Goal: Contribute content: Add original content to the website for others to see

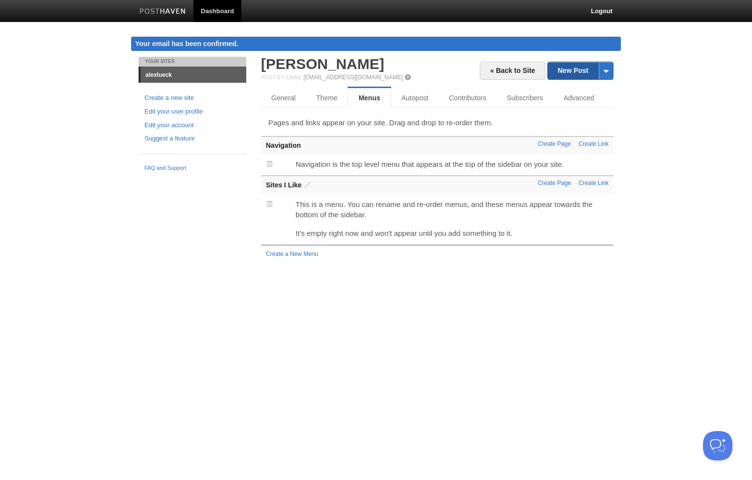
click at [565, 69] on link "New Post" at bounding box center [579, 70] width 65 height 17
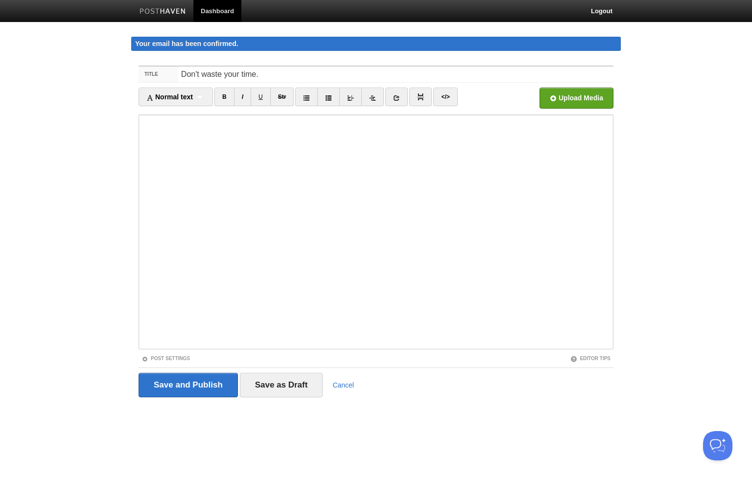
drag, startPoint x: 280, startPoint y: 74, endPoint x: 108, endPoint y: 65, distance: 172.5
click at [108, 65] on body "Dashboard Logout Your email has been confirmed. Your email has been confirmed. …" at bounding box center [376, 217] width 752 height 434
click at [196, 74] on input "Use" at bounding box center [395, 75] width 435 height 16
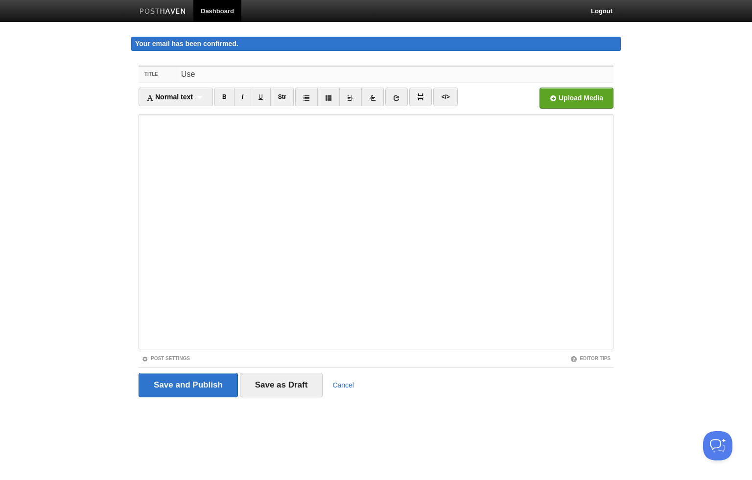
paste input "I shall use my time."
type input "I shall use my time."
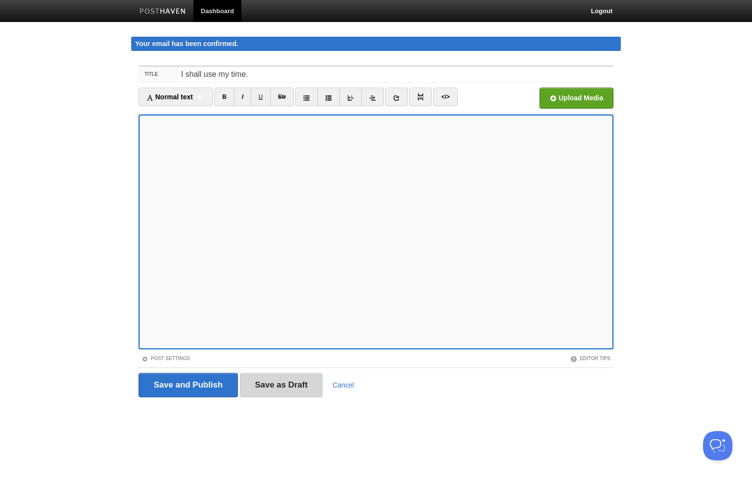
click at [277, 386] on input "Save as Draft" at bounding box center [281, 385] width 83 height 24
